Goal: Task Accomplishment & Management: Use online tool/utility

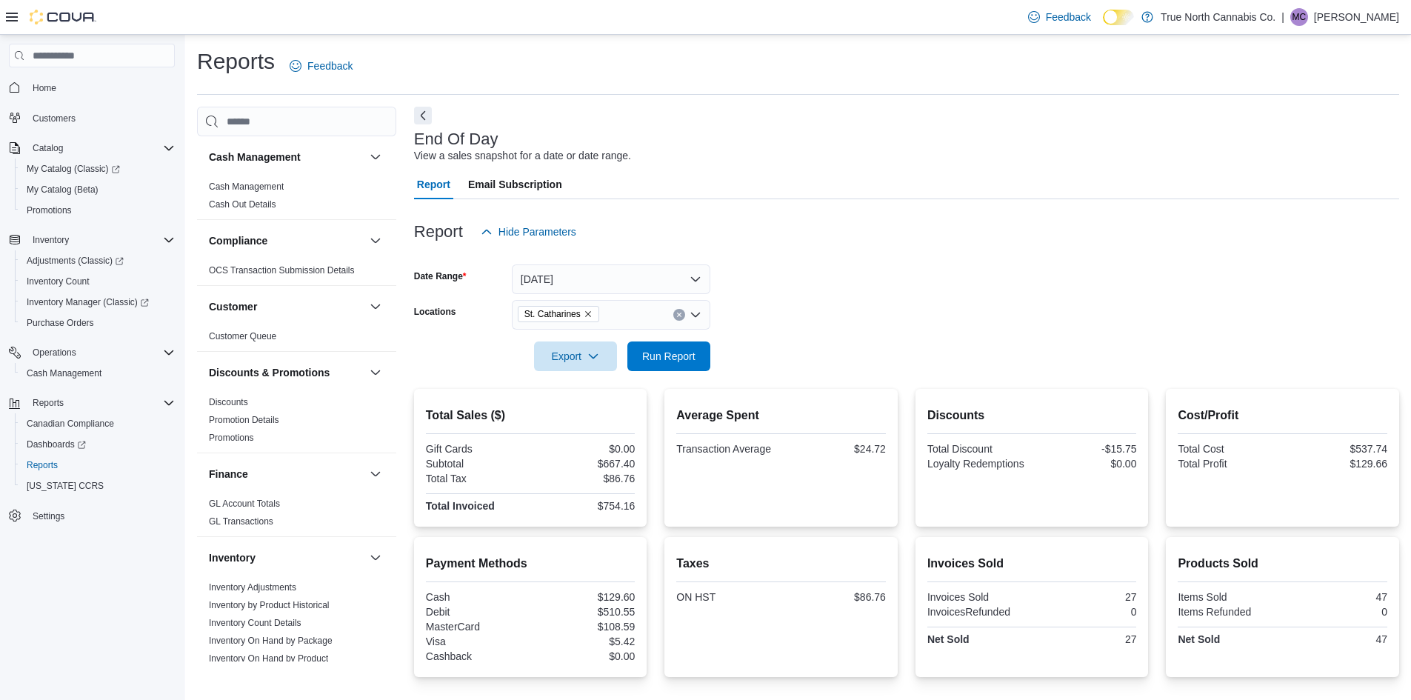
scroll to position [832, 0]
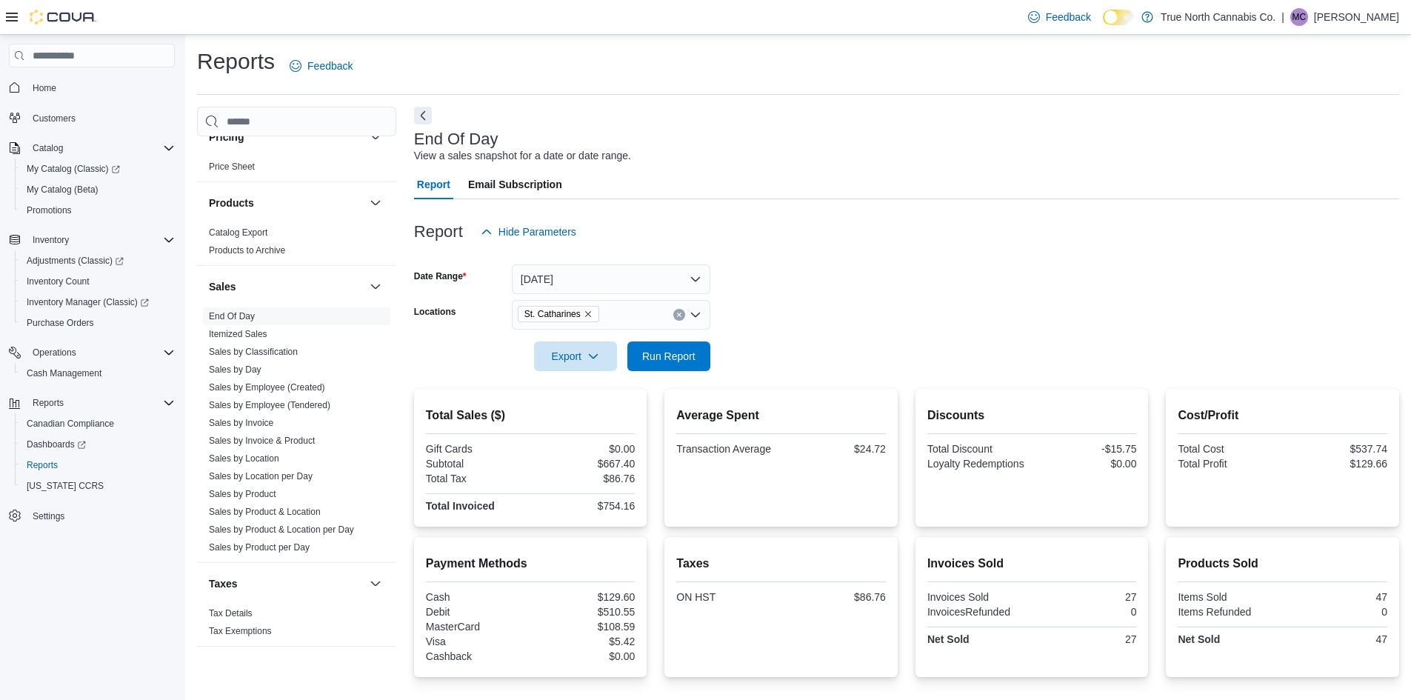
click at [857, 213] on div at bounding box center [906, 208] width 985 height 18
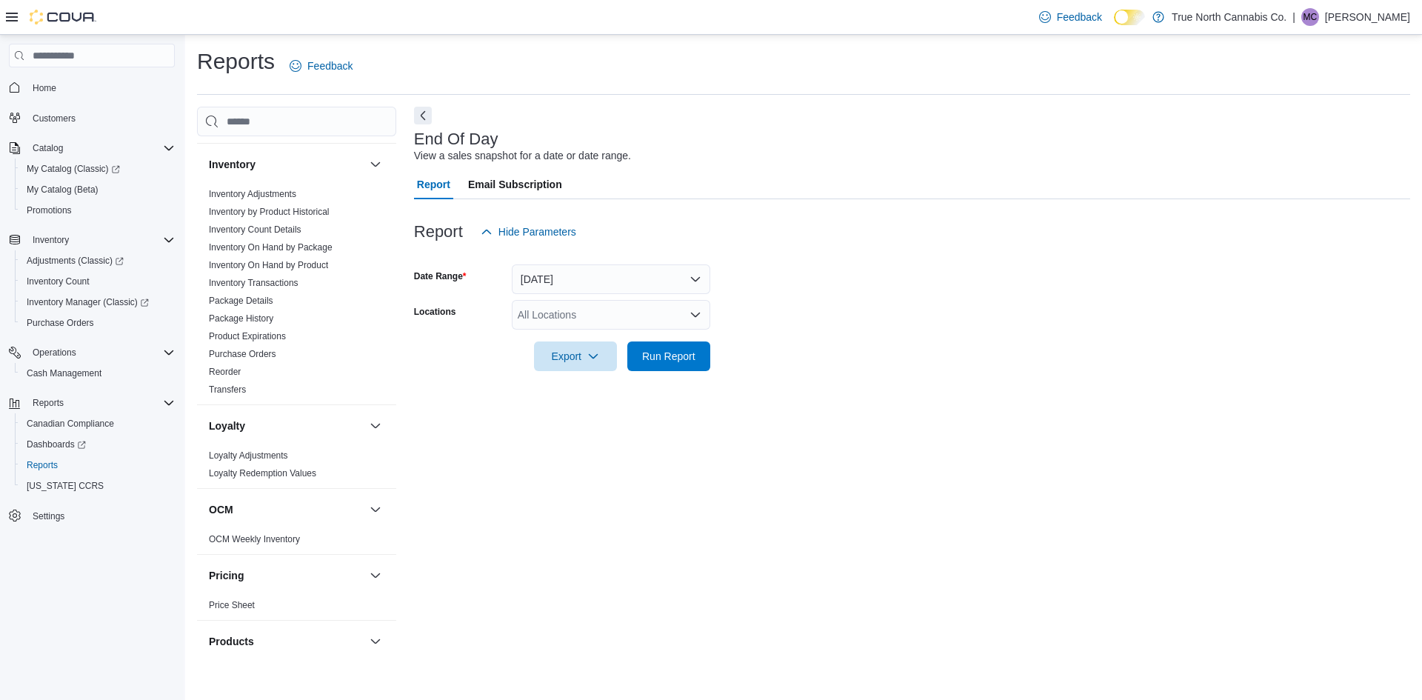
scroll to position [387, 0]
click at [323, 266] on link "Inventory On Hand by Product" at bounding box center [268, 271] width 119 height 10
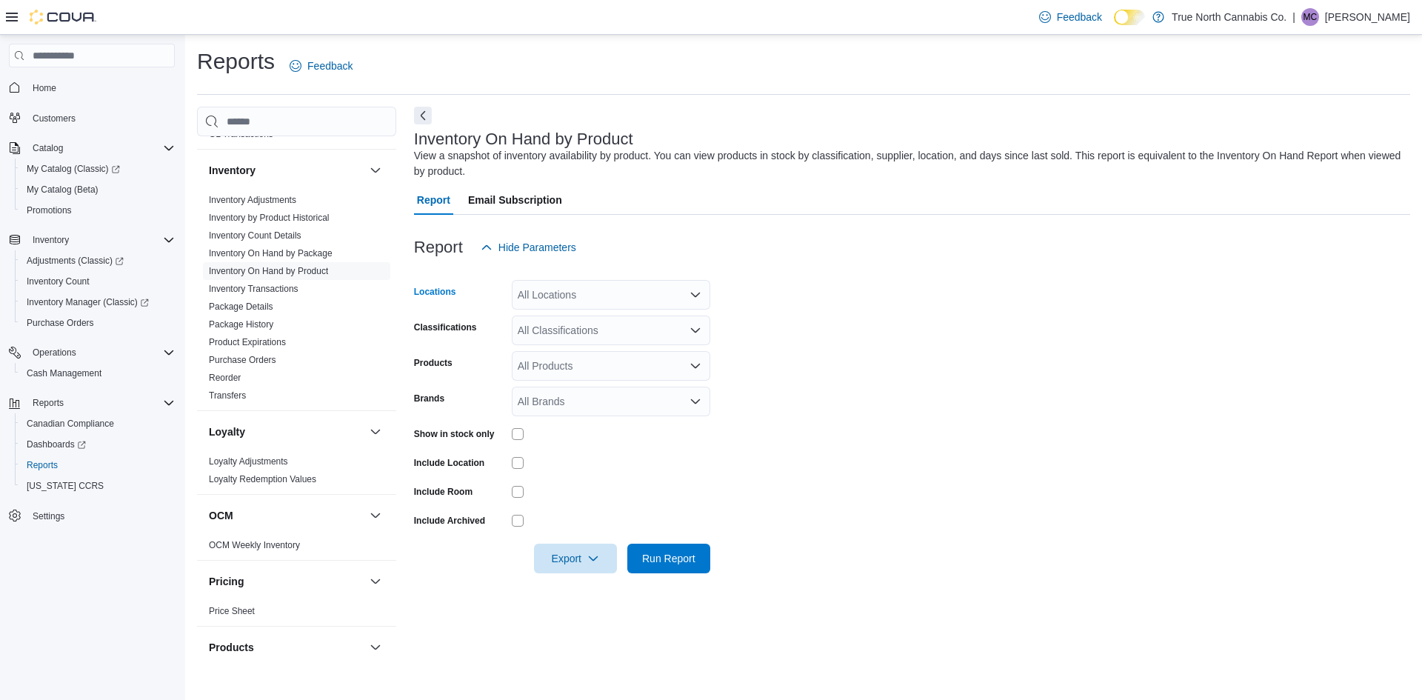
click at [620, 295] on div "All Locations" at bounding box center [611, 295] width 198 height 30
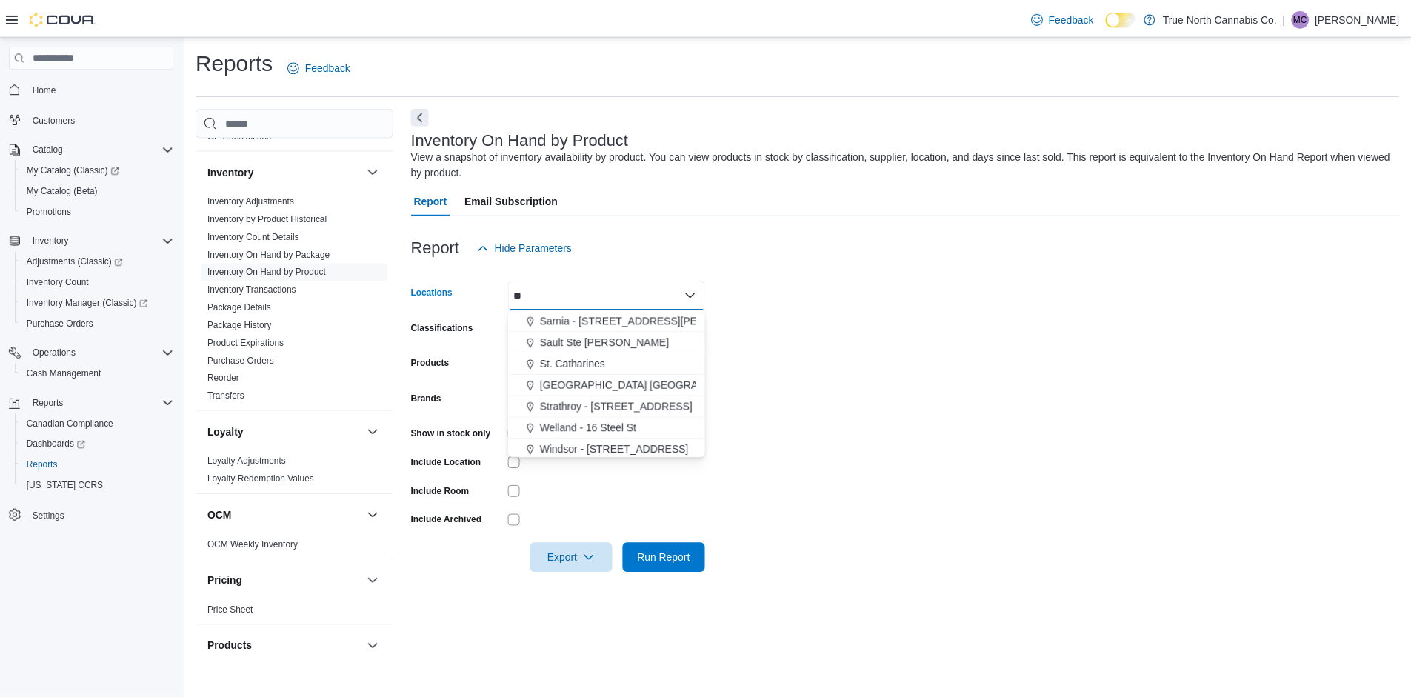
scroll to position [238, 0]
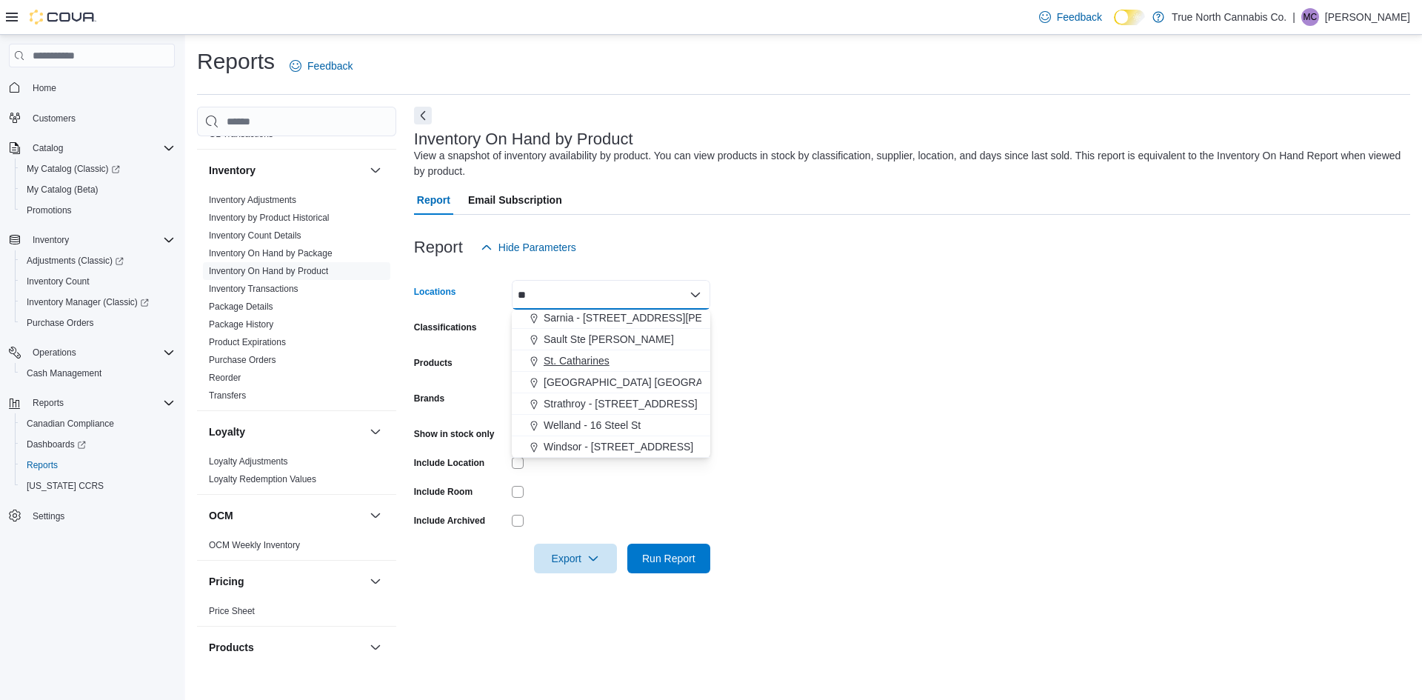
type input "**"
click at [612, 360] on div "St. Catharines" at bounding box center [611, 360] width 181 height 15
click at [805, 324] on form "Locations [GEOGRAPHIC_DATA] Combo box. Selected. [GEOGRAPHIC_DATA]. Press Backs…" at bounding box center [912, 417] width 996 height 311
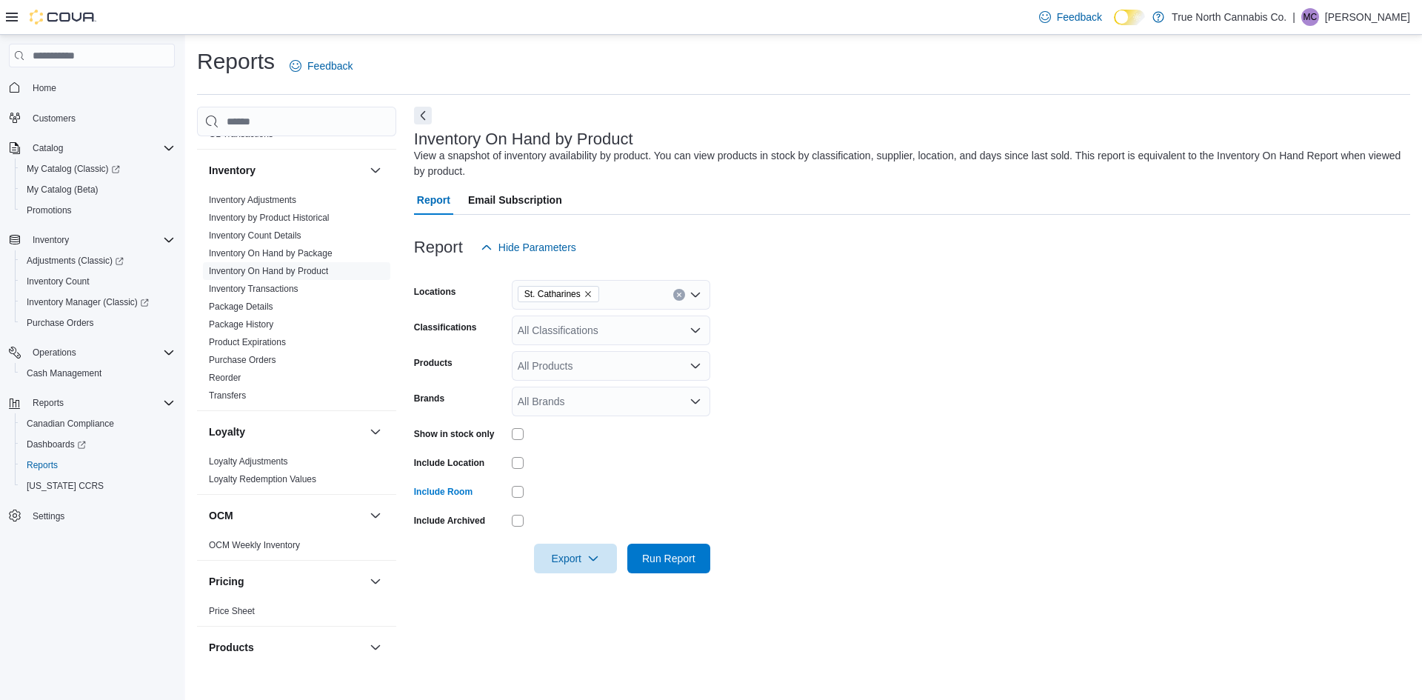
click at [774, 512] on form "Locations [GEOGRAPHIC_DATA] Classifications All Classifications Products All Pr…" at bounding box center [912, 417] width 996 height 311
click at [692, 555] on span "Run Report" at bounding box center [668, 557] width 53 height 15
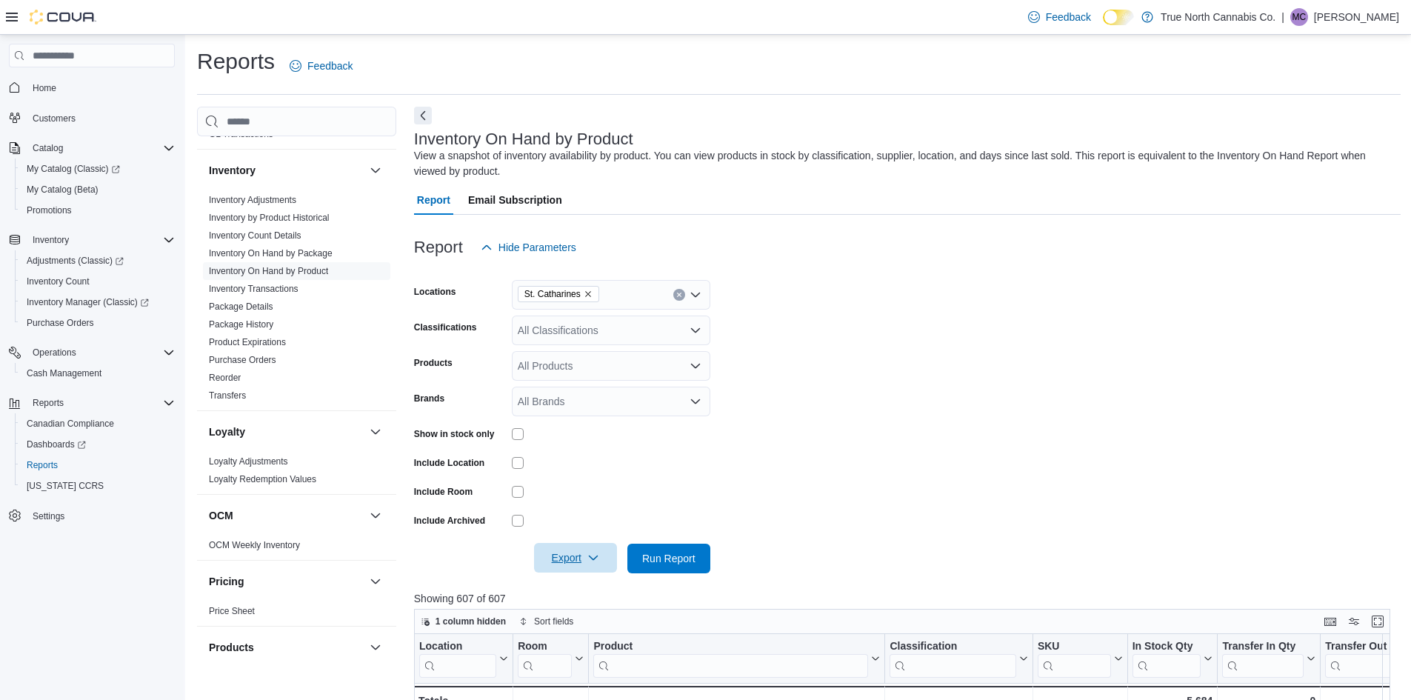
click at [588, 560] on icon "button" at bounding box center [593, 558] width 12 height 12
click at [599, 589] on span "Export to Excel" at bounding box center [577, 588] width 67 height 12
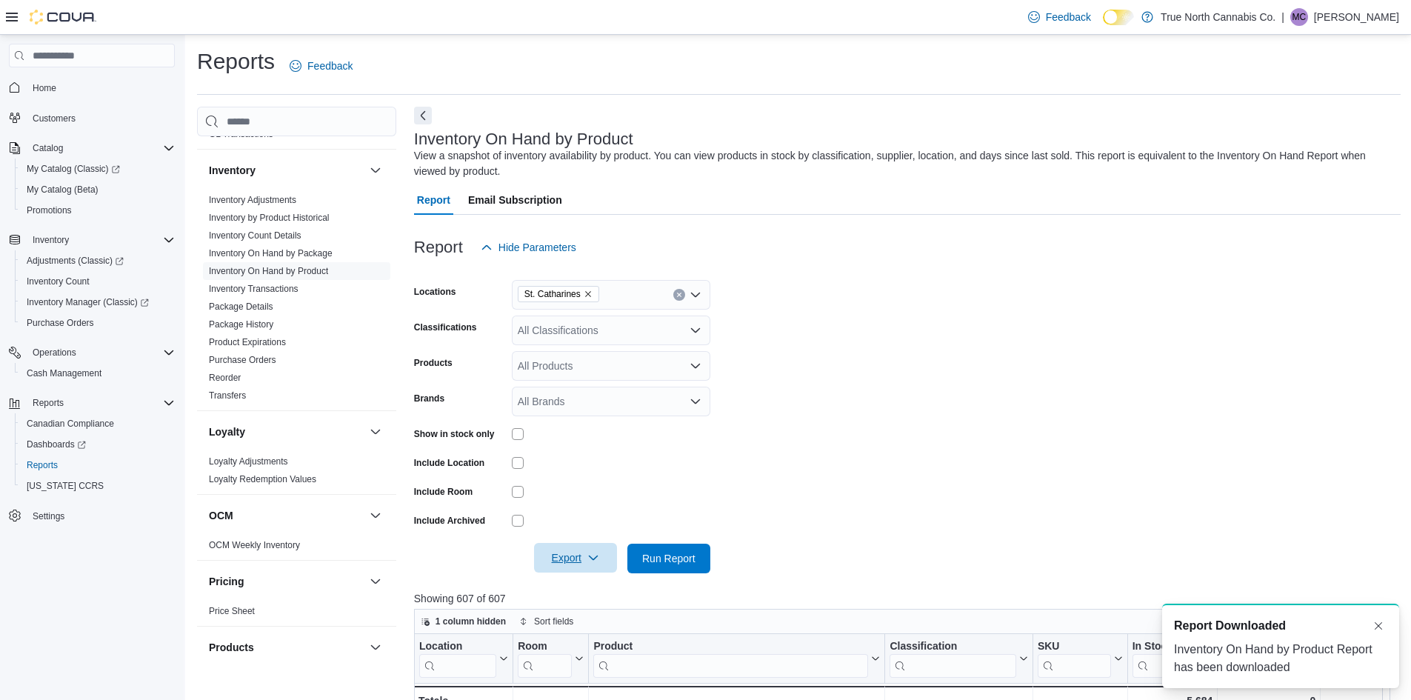
click at [1229, 629] on span "Report Downloaded" at bounding box center [1230, 626] width 112 height 18
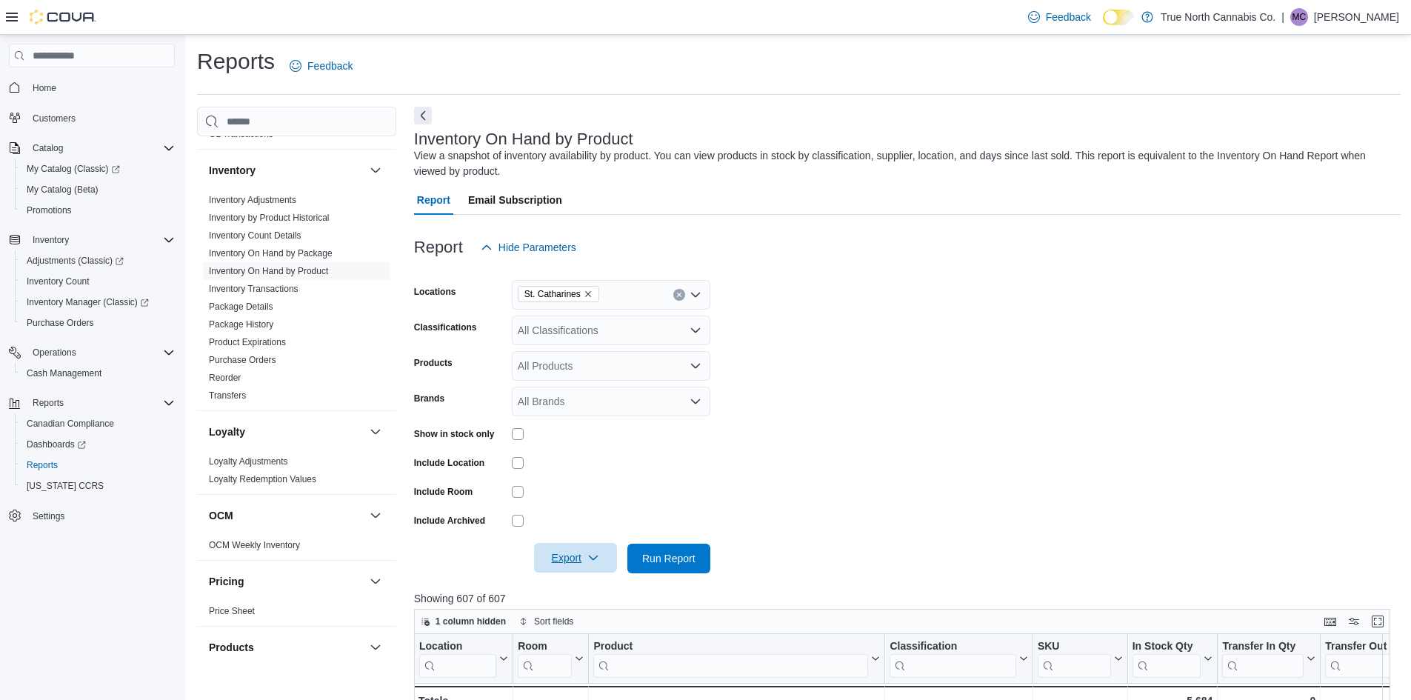
click at [989, 141] on div "Inventory On Hand by Product View a snapshot of inventory availability by produ…" at bounding box center [903, 154] width 979 height 49
click at [684, 361] on div "All Products" at bounding box center [611, 366] width 198 height 30
click at [744, 360] on form "Locations [GEOGRAPHIC_DATA] Classifications All Classifications Products *** Br…" at bounding box center [907, 417] width 986 height 311
click at [697, 332] on icon "Open list of options" at bounding box center [695, 330] width 9 height 4
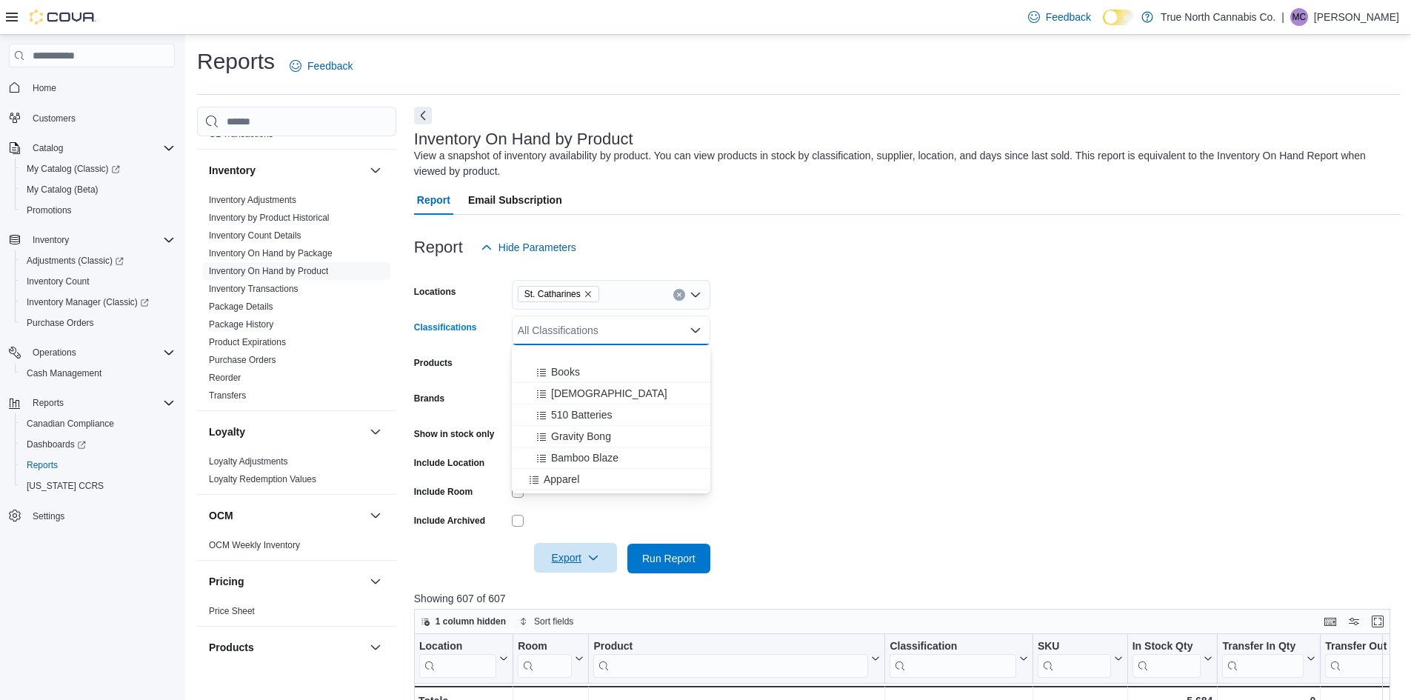
scroll to position [666, 0]
click at [664, 378] on div "Pre-Roll" at bounding box center [611, 376] width 181 height 15
click at [649, 379] on div "Infused Pre Rolls" at bounding box center [597, 376] width 153 height 15
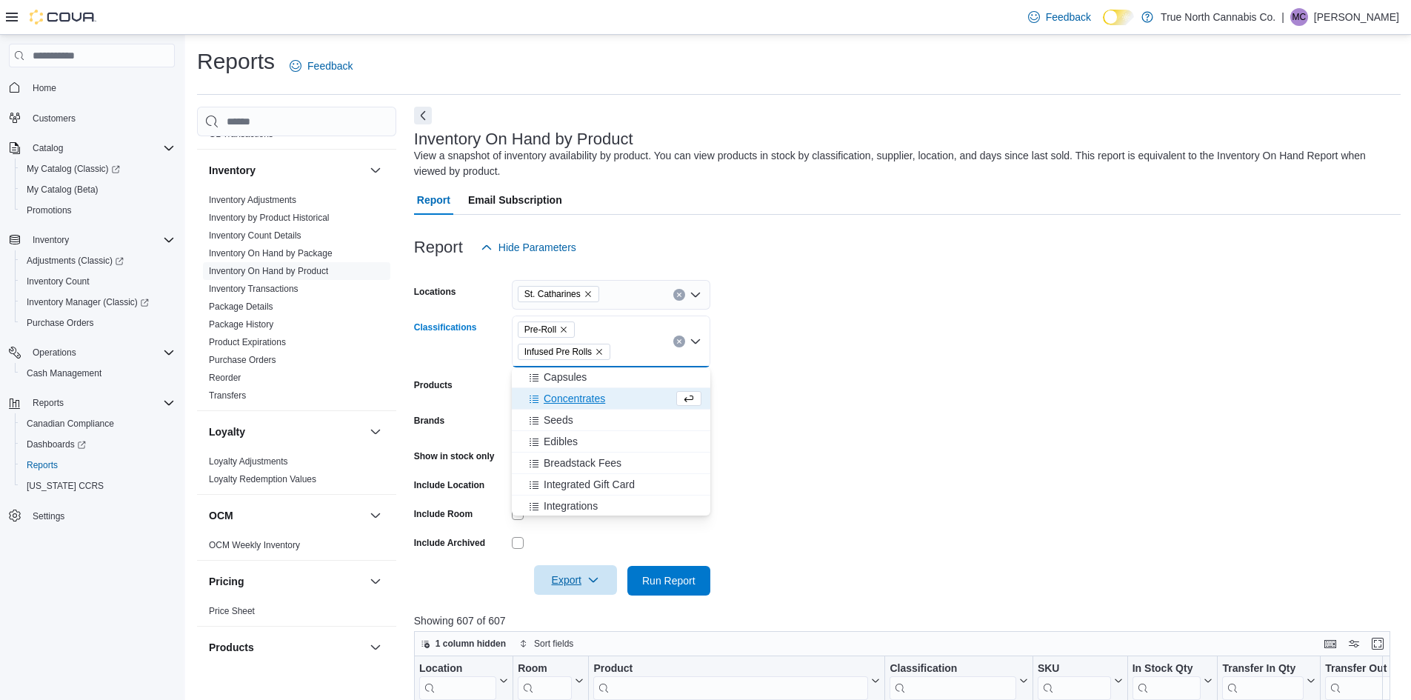
click at [966, 344] on form "Locations [GEOGRAPHIC_DATA] Classifications Pre-Roll Infused Pre Rolls Combo bo…" at bounding box center [907, 428] width 986 height 333
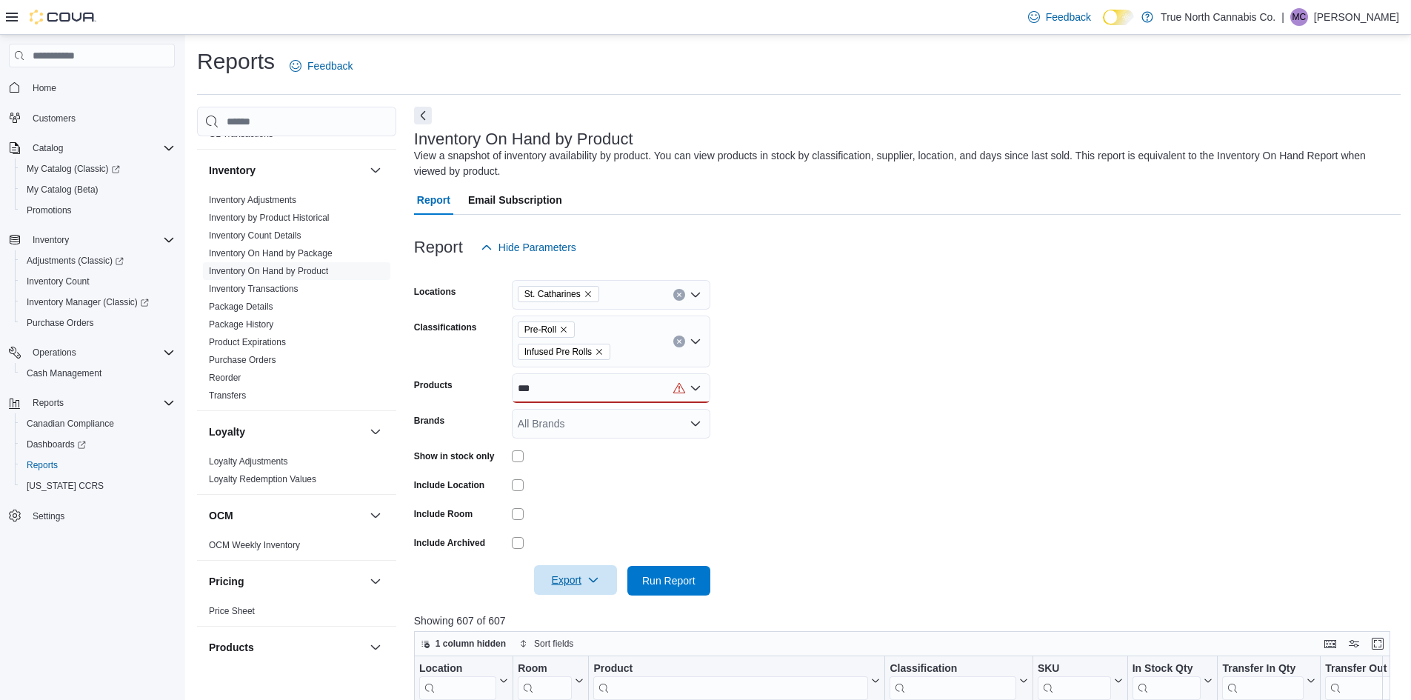
click at [632, 386] on div "***" at bounding box center [611, 388] width 198 height 30
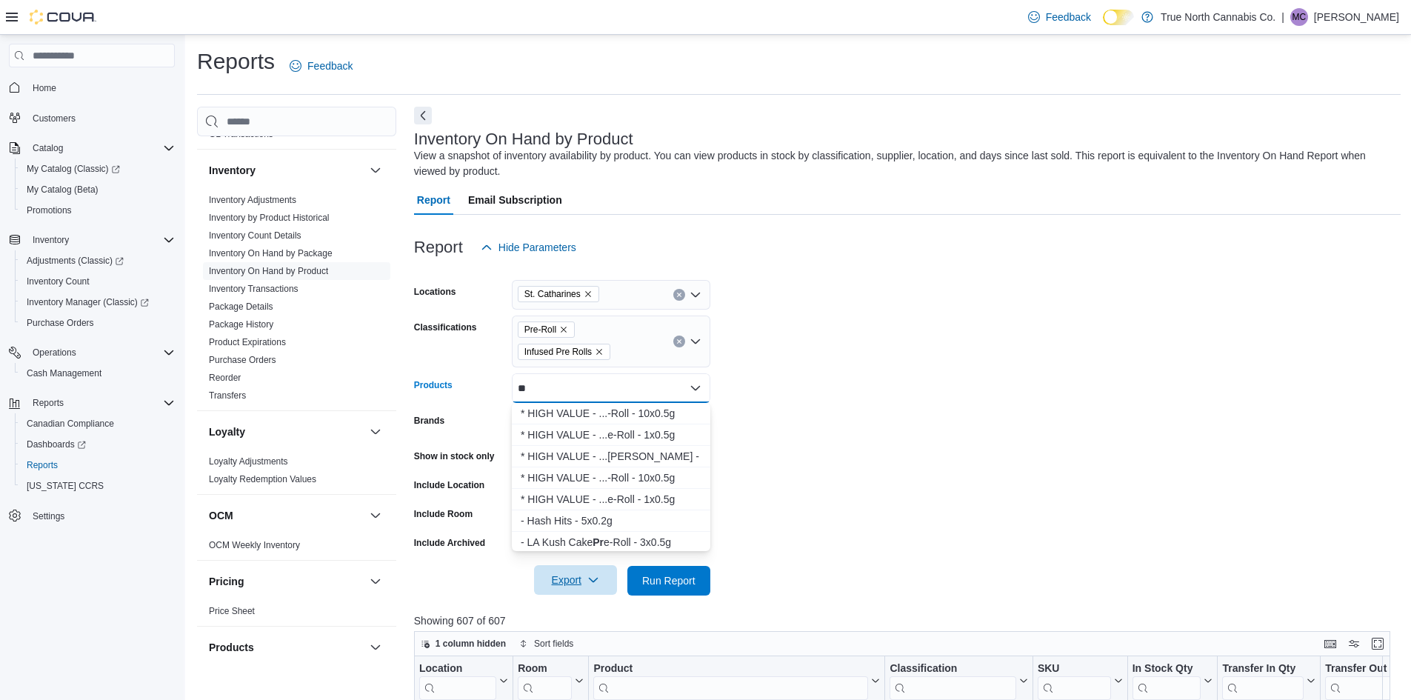
type input "*"
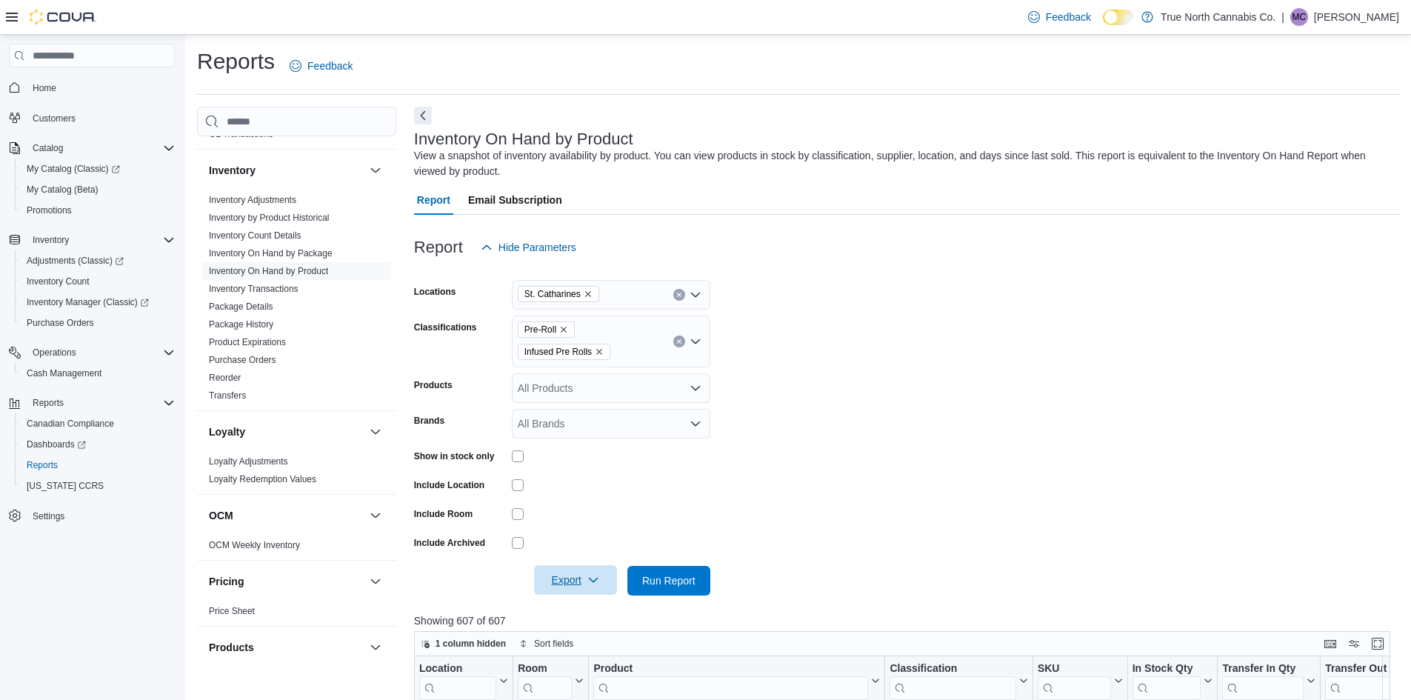
click at [781, 378] on form "Locations [GEOGRAPHIC_DATA] Classifications Pre-Roll Infused Pre Rolls Products…" at bounding box center [907, 428] width 986 height 333
click at [658, 582] on span "Run Report" at bounding box center [668, 579] width 53 height 15
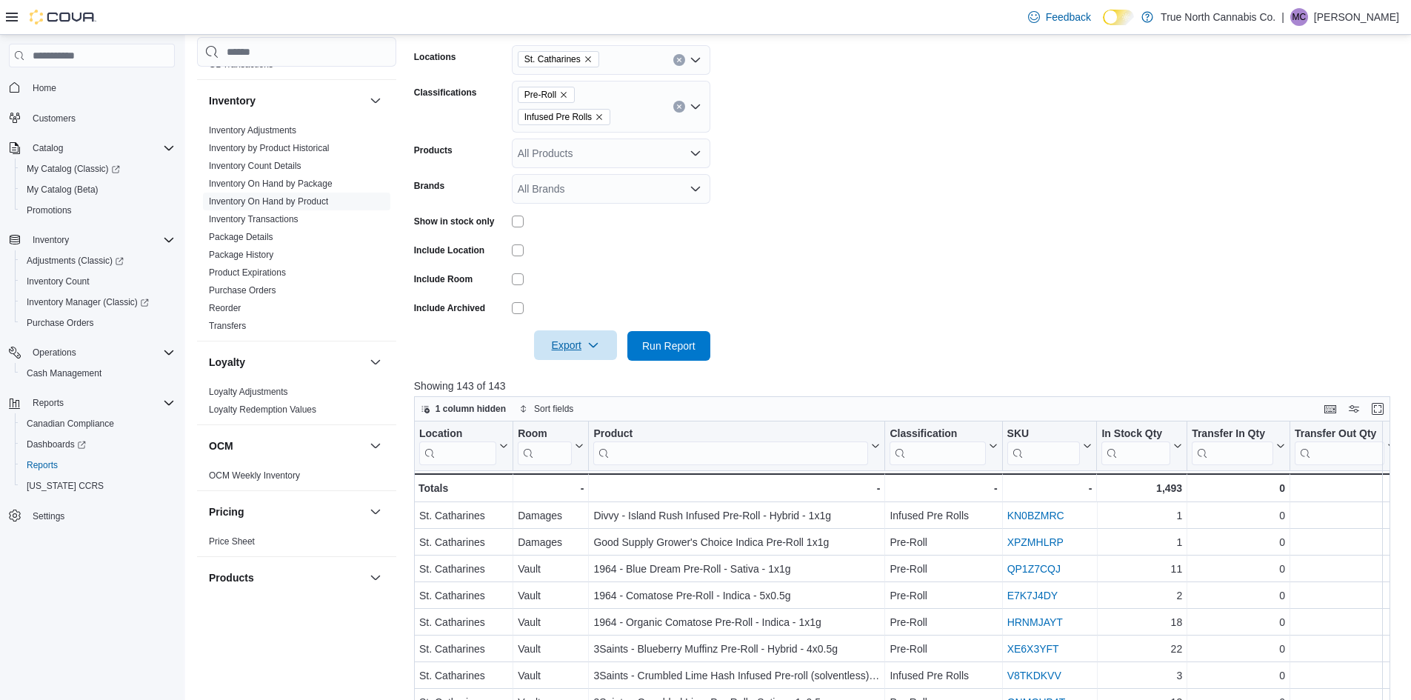
scroll to position [444, 0]
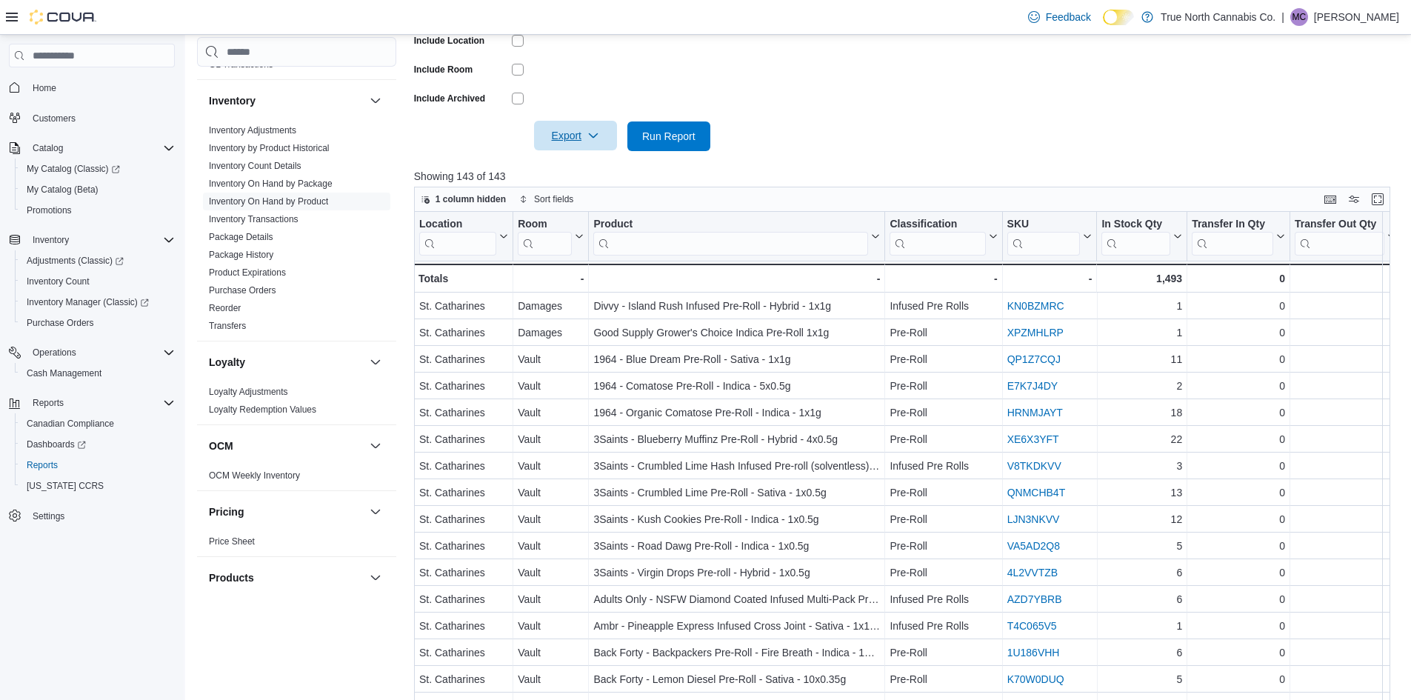
click at [567, 144] on span "Export" at bounding box center [575, 136] width 65 height 30
click at [585, 168] on span "Export to Excel" at bounding box center [577, 166] width 67 height 12
